Goal: Task Accomplishment & Management: Use online tool/utility

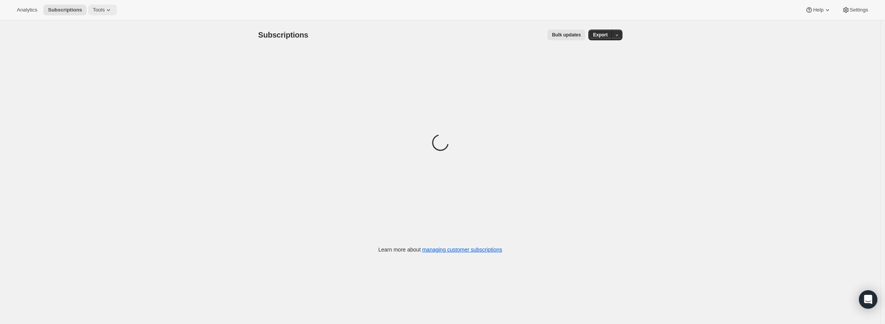
click at [102, 12] on span "Tools" at bounding box center [99, 10] width 12 height 6
click at [87, 51] on span "Bundles" at bounding box center [83, 52] width 18 height 6
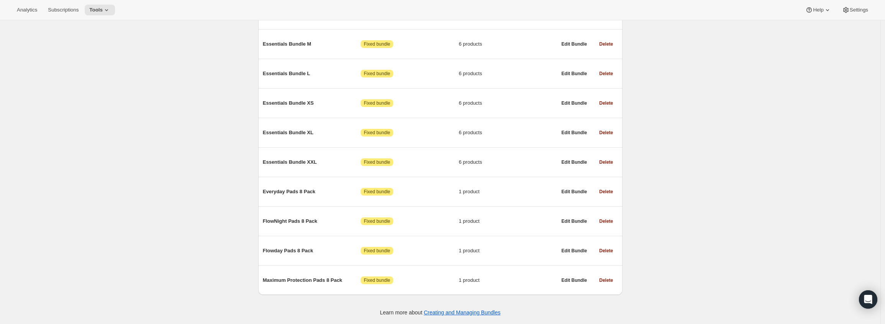
scroll to position [4299, 0]
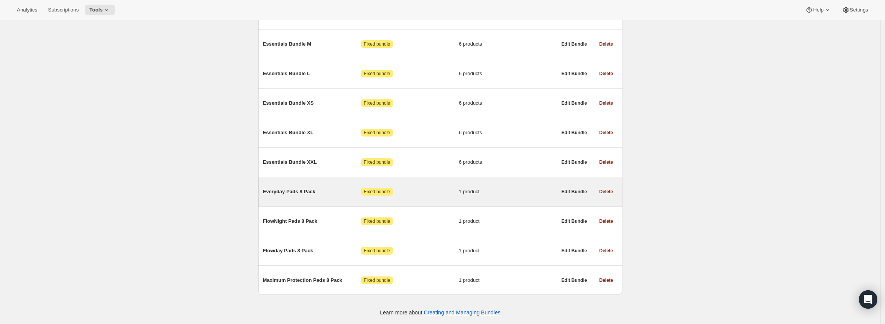
click at [281, 191] on span "Everyday Pads 8 Pack" at bounding box center [312, 192] width 98 height 8
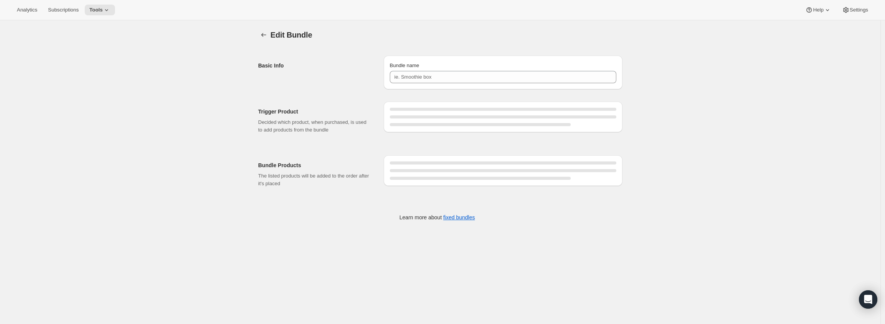
type input "Everyday Pads 8 Pack"
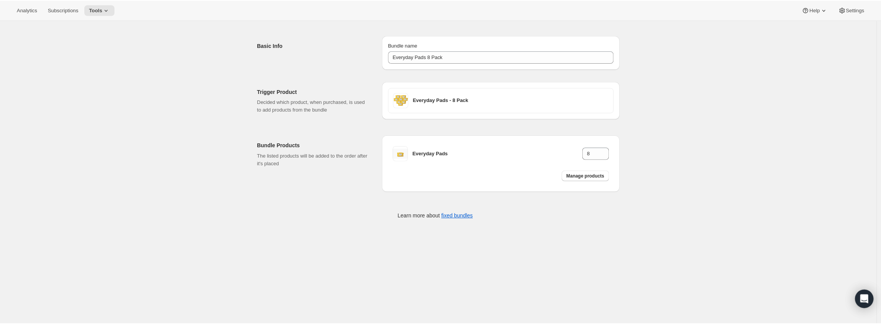
scroll to position [20, 0]
